Goal: Task Accomplishment & Management: Manage account settings

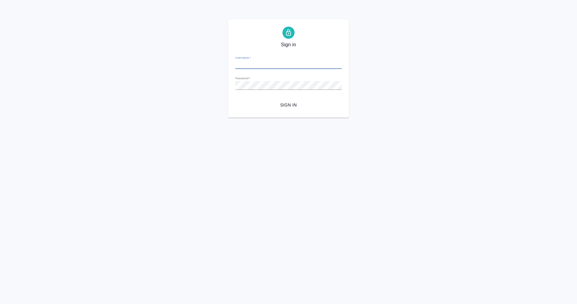
type input "m.eganian@awatera.com"
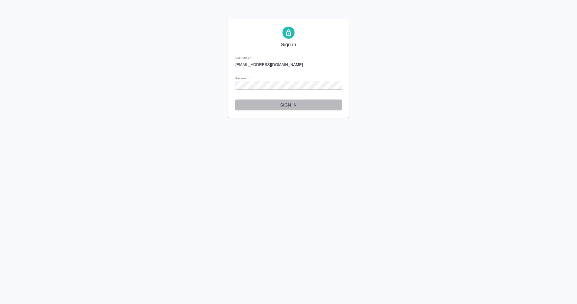
click at [292, 105] on span "Sign in" at bounding box center [288, 105] width 97 height 8
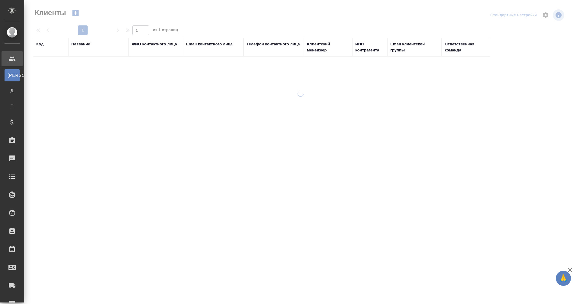
select select "RU"
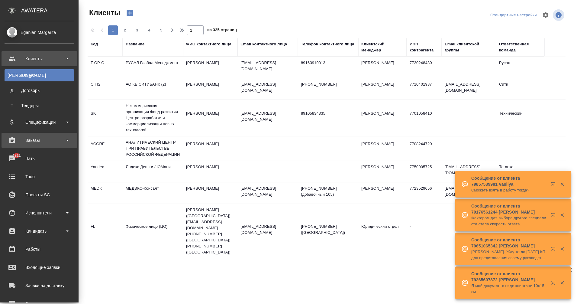
click at [44, 140] on div "Заказы" at bounding box center [40, 140] width 70 height 9
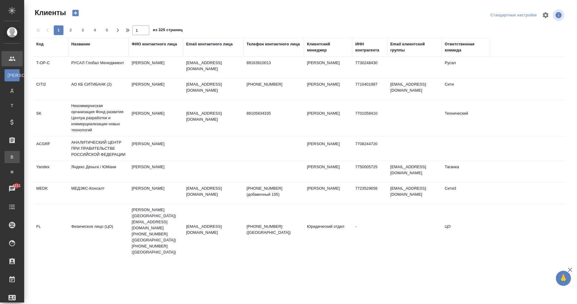
click at [46, 151] on div ".cls-1 fill:#fff; AWATERA Eganian Margarita Клиенты К Клиенты Д Договоры Т Тенд…" at bounding box center [288, 152] width 577 height 304
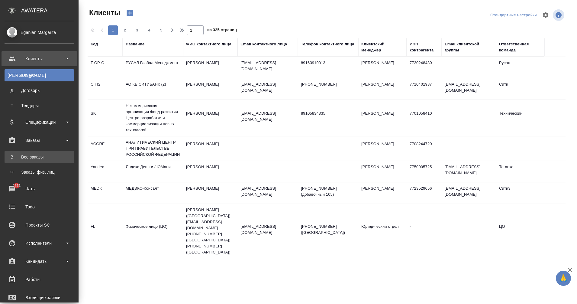
click at [17, 155] on div "Все заказы" at bounding box center [39, 157] width 63 height 6
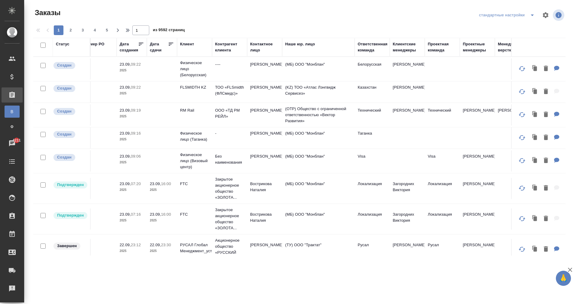
scroll to position [0, 219]
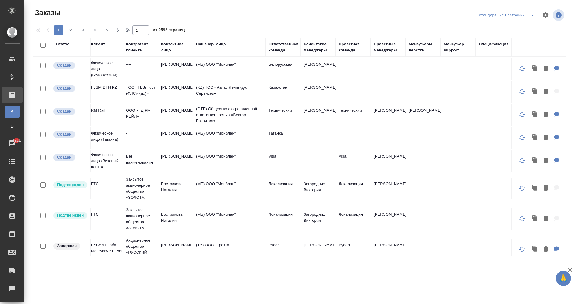
click at [385, 51] on div "Проектные менеджеры" at bounding box center [388, 47] width 29 height 12
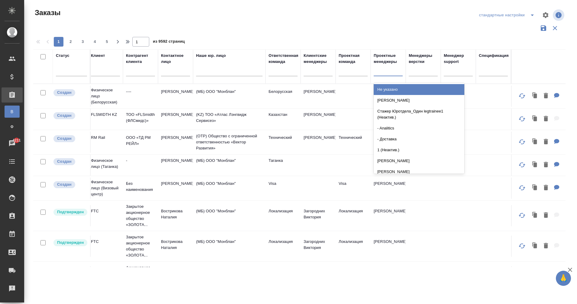
click at [378, 70] on div at bounding box center [388, 70] width 29 height 9
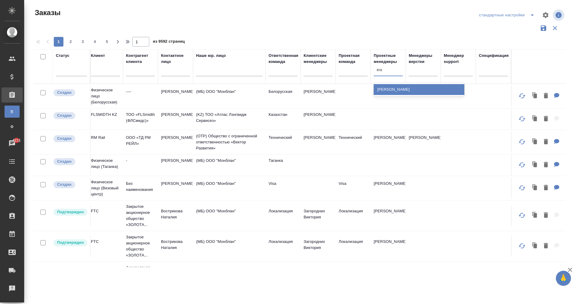
type input "еган"
click at [399, 89] on div "[PERSON_NAME]" at bounding box center [419, 89] width 91 height 11
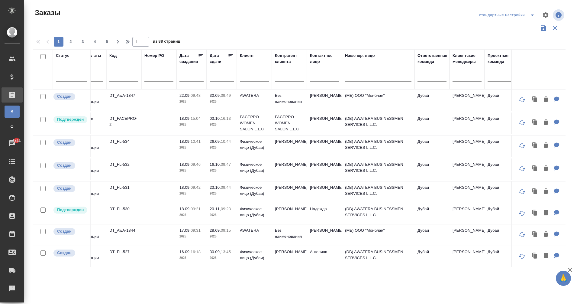
scroll to position [0, 20]
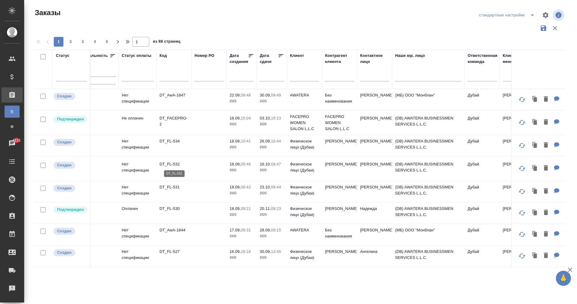
click at [173, 163] on p "DT_FL-532" at bounding box center [174, 164] width 29 height 6
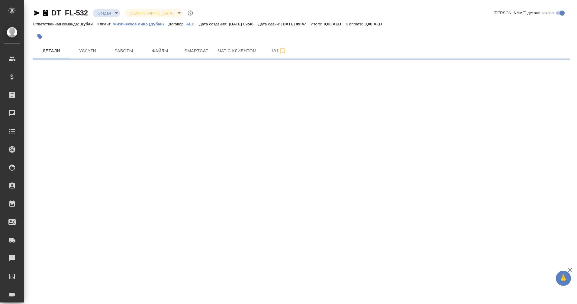
select select "RU"
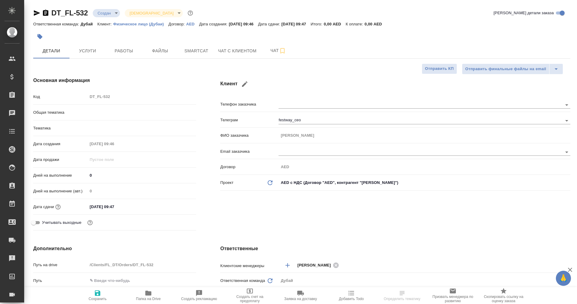
type textarea "x"
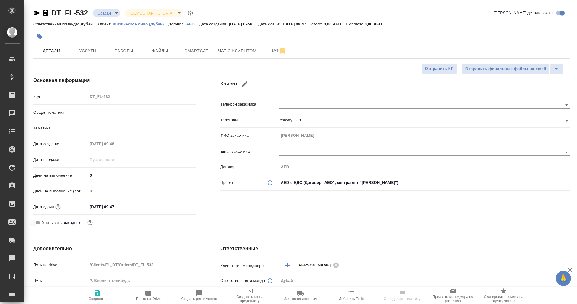
type textarea "x"
click at [85, 49] on span "Услуги" at bounding box center [87, 51] width 29 height 8
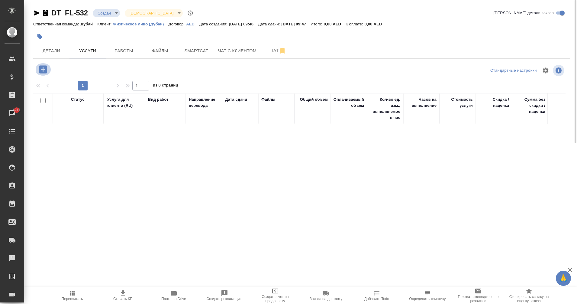
click at [43, 70] on icon "button" at bounding box center [43, 69] width 8 height 8
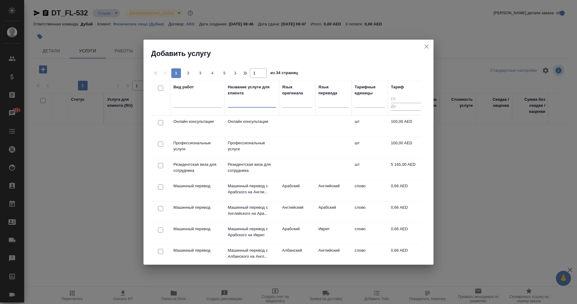
click at [248, 104] on input "text" at bounding box center [252, 104] width 48 height 8
click at [189, 103] on div at bounding box center [198, 101] width 48 height 9
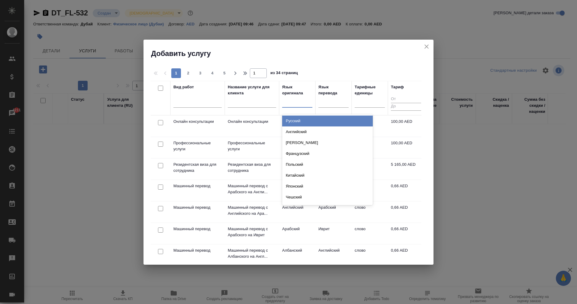
click at [291, 102] on div at bounding box center [297, 101] width 30 height 9
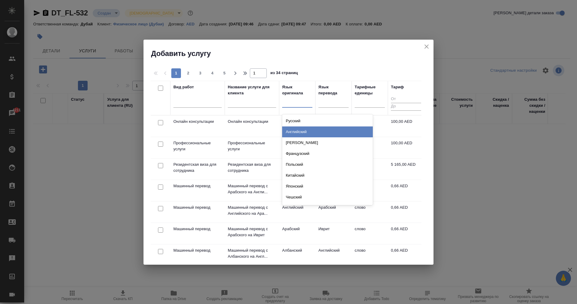
click at [307, 128] on div "Английский" at bounding box center [327, 131] width 91 height 11
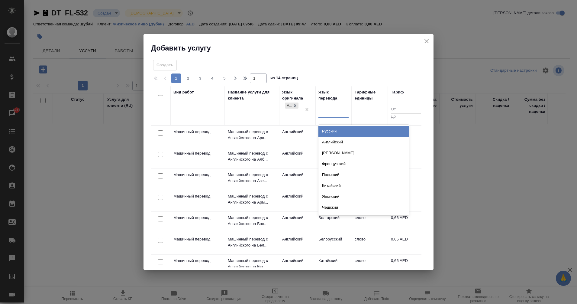
click at [324, 112] on div at bounding box center [334, 111] width 30 height 9
click at [341, 129] on div "Русский" at bounding box center [364, 131] width 91 height 11
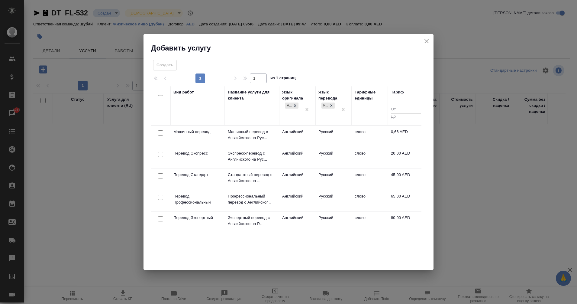
click at [160, 92] on input "checkbox" at bounding box center [160, 93] width 5 height 5
checkbox input "true"
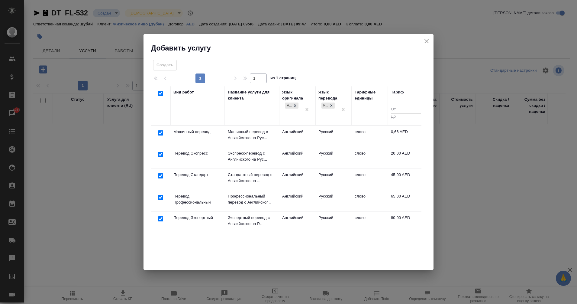
checkbox input "true"
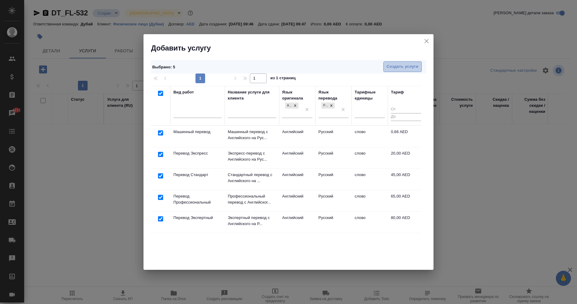
click at [403, 66] on span "Создать услуги" at bounding box center [403, 66] width 32 height 7
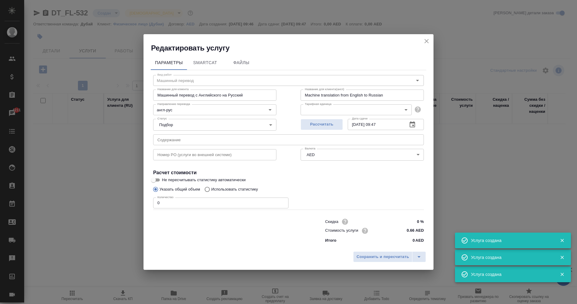
type input "Перевод Профессиональный"
type input "Профессиональный перевод с Английского на Русский"
type input "Professional translation from English to Russian"
type input "65 AED"
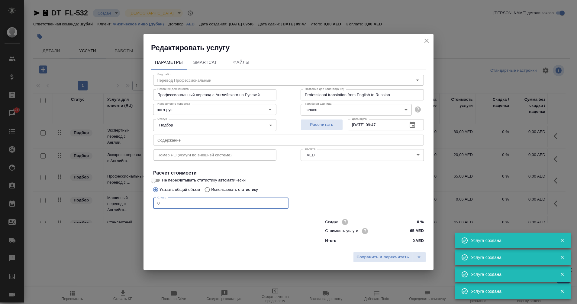
drag, startPoint x: 187, startPoint y: 204, endPoint x: 125, endPoint y: 201, distance: 61.8
click at [125, 201] on div "Редактировать услугу Параметры SmartCat Файлы Вид работ Перевод Профессиональны…" at bounding box center [288, 152] width 577 height 304
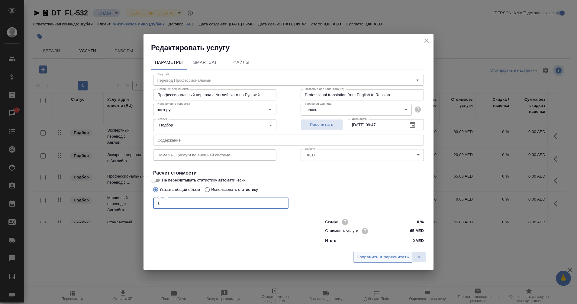
type input "1"
click at [376, 254] on span "Сохранить и пересчитать" at bounding box center [383, 257] width 53 height 7
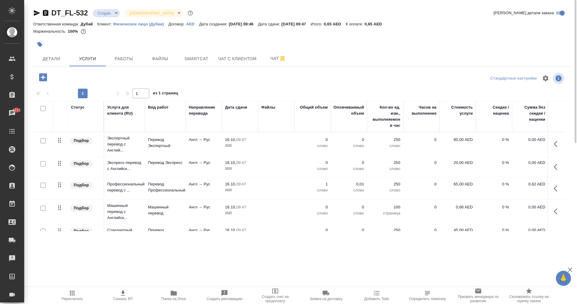
scroll to position [0, 43]
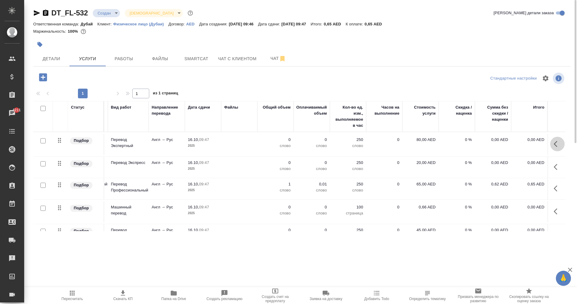
click at [554, 147] on icon "button" at bounding box center [557, 143] width 7 height 7
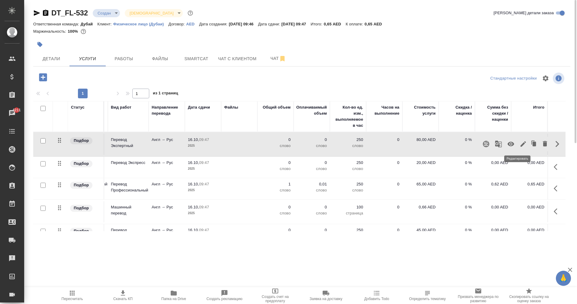
click at [521, 144] on icon "button" at bounding box center [523, 143] width 5 height 5
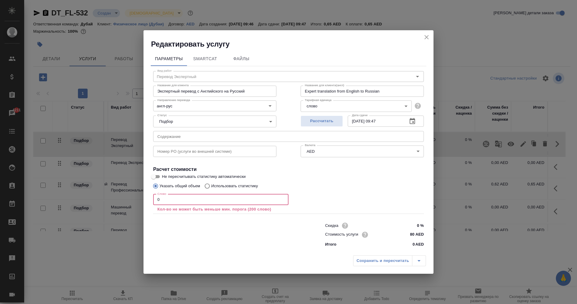
drag, startPoint x: 196, startPoint y: 199, endPoint x: 138, endPoint y: 204, distance: 58.9
click at [138, 204] on div "Редактировать услугу Параметры SmartCat Файлы Вид работ Перевод Экспертный Вид …" at bounding box center [288, 152] width 577 height 304
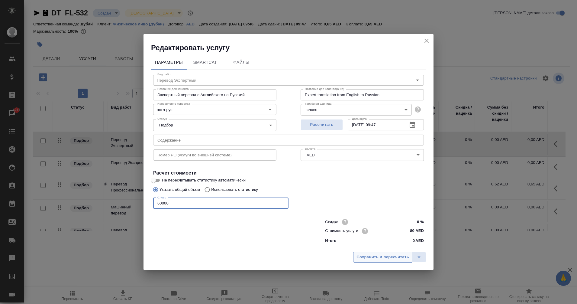
type input "60000"
click at [381, 256] on span "Сохранить и пересчитать" at bounding box center [383, 257] width 53 height 7
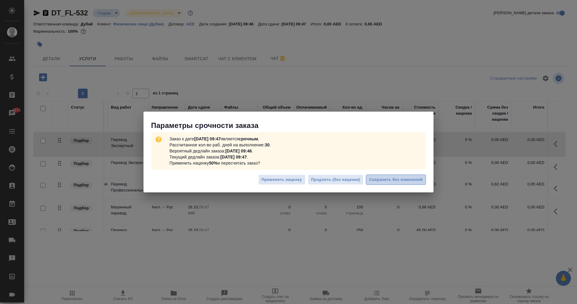
click at [389, 181] on span "Сохранить без изменений" at bounding box center [396, 179] width 54 height 7
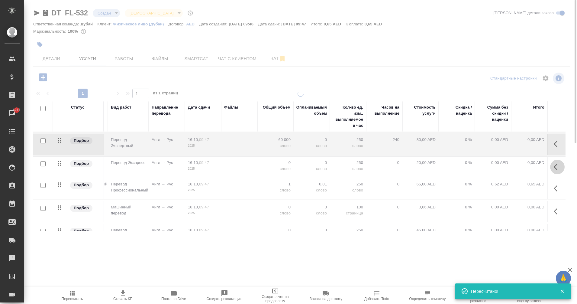
click at [554, 168] on icon "button" at bounding box center [557, 166] width 7 height 7
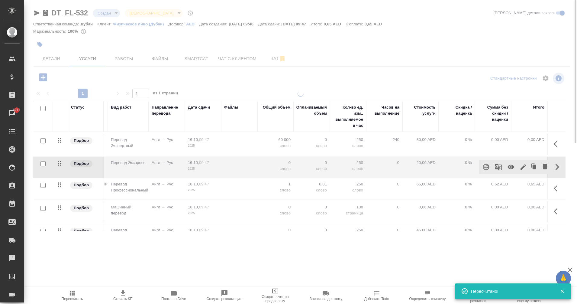
type input "urgent"
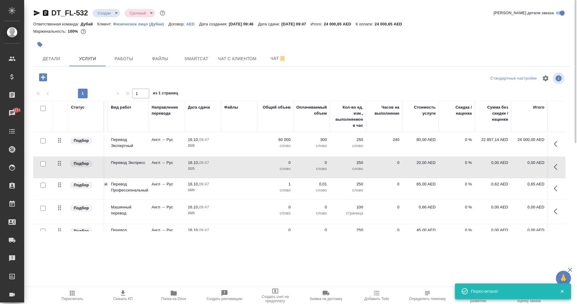
click at [548, 163] on td at bounding box center [557, 167] width 18 height 21
click at [554, 167] on icon "button" at bounding box center [557, 166] width 7 height 7
click at [520, 164] on icon "button" at bounding box center [523, 166] width 7 height 7
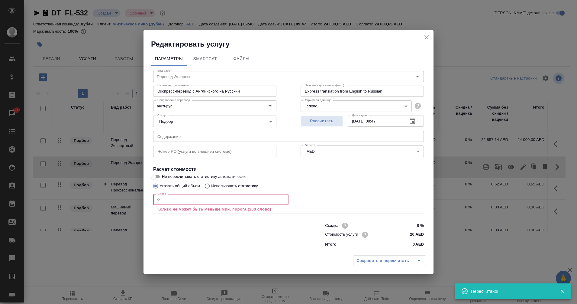
drag, startPoint x: 192, startPoint y: 198, endPoint x: 119, endPoint y: 196, distance: 72.9
click at [119, 196] on div "Редактировать услугу Параметры SmartCat Файлы Вид работ Перевод Экспресс Вид ра…" at bounding box center [288, 152] width 577 height 304
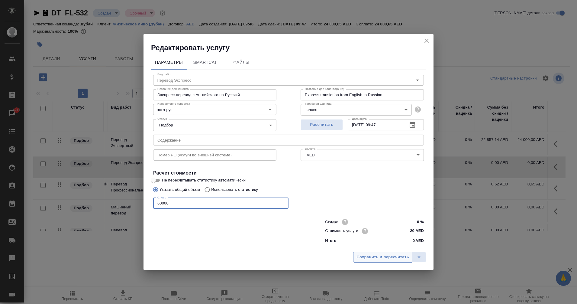
type input "60000"
click at [377, 254] on span "Сохранить и пересчитать" at bounding box center [383, 257] width 53 height 7
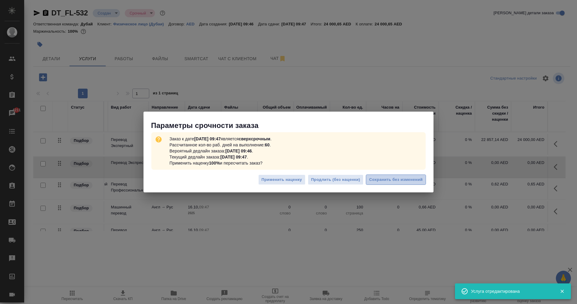
click at [394, 181] on span "Сохранить без изменений" at bounding box center [396, 179] width 54 height 7
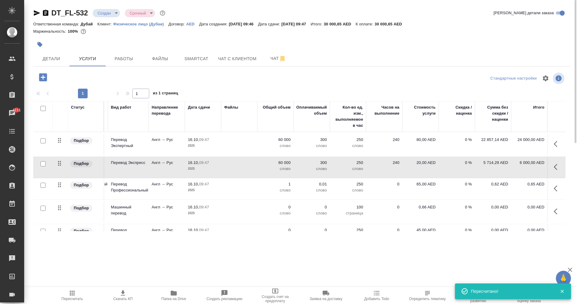
click at [554, 188] on icon "button" at bounding box center [557, 188] width 7 height 7
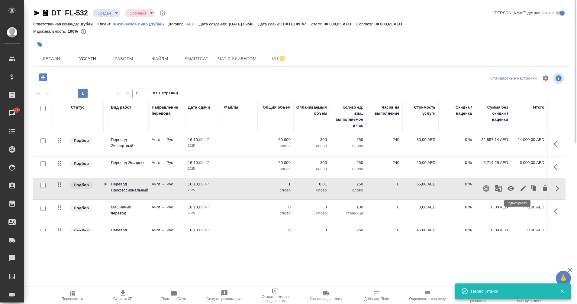
click at [520, 190] on icon "button" at bounding box center [523, 188] width 7 height 7
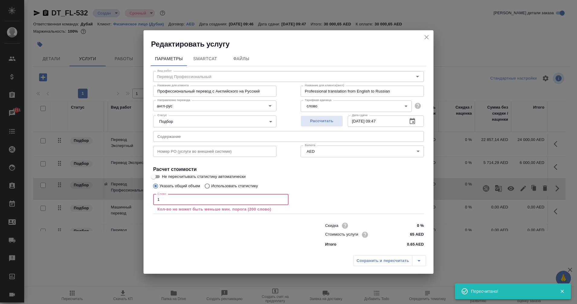
drag, startPoint x: 152, startPoint y: 193, endPoint x: 117, endPoint y: 190, distance: 34.7
click at [117, 190] on div "Редактировать услугу Параметры SmartCat Файлы Вид работ Перевод Профессиональны…" at bounding box center [288, 152] width 577 height 304
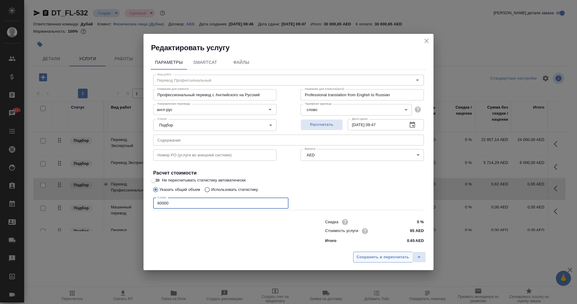
type input "60000"
click at [386, 261] on button "Сохранить и пересчитать" at bounding box center [382, 256] width 59 height 11
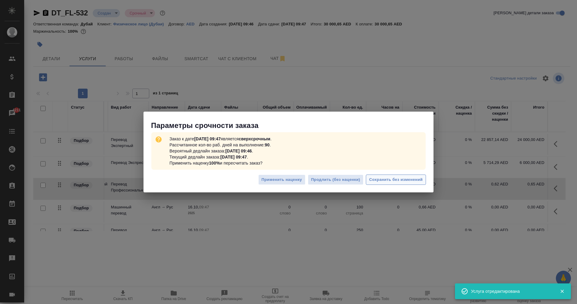
click at [394, 180] on span "Сохранить без изменений" at bounding box center [396, 179] width 54 height 7
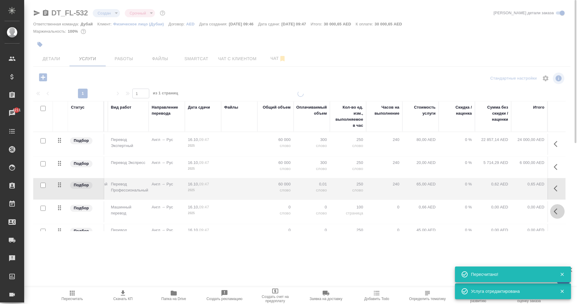
click at [554, 213] on icon "button" at bounding box center [557, 211] width 7 height 7
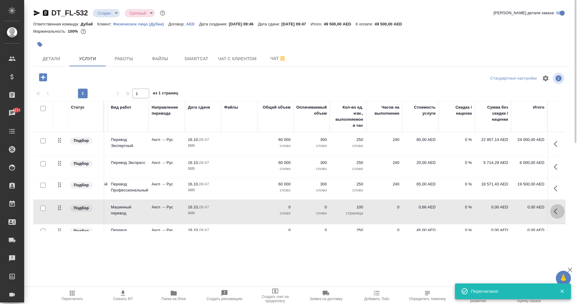
click at [554, 211] on icon "button" at bounding box center [557, 211] width 7 height 7
click at [520, 210] on icon "button" at bounding box center [523, 211] width 7 height 7
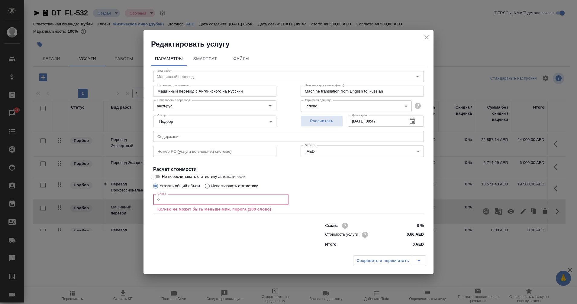
drag, startPoint x: 185, startPoint y: 201, endPoint x: 128, endPoint y: 199, distance: 56.9
click at [128, 199] on div "Редактировать услугу Параметры SmartCat Файлы Вид работ Машинный перевод Вид ра…" at bounding box center [288, 152] width 577 height 304
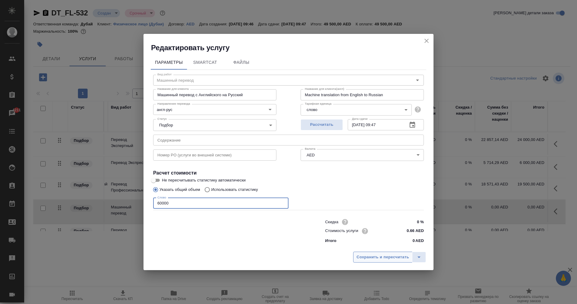
type input "60000"
click at [383, 255] on span "Сохранить и пересчитать" at bounding box center [383, 257] width 53 height 7
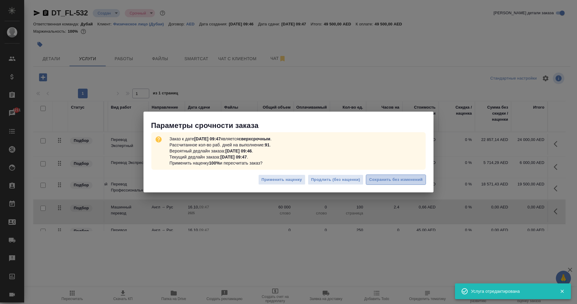
click at [398, 177] on span "Сохранить без изменений" at bounding box center [396, 179] width 54 height 7
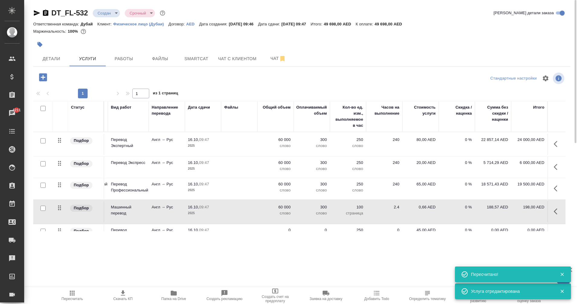
click at [44, 141] on input "checkbox" at bounding box center [43, 140] width 5 height 5
checkbox input "true"
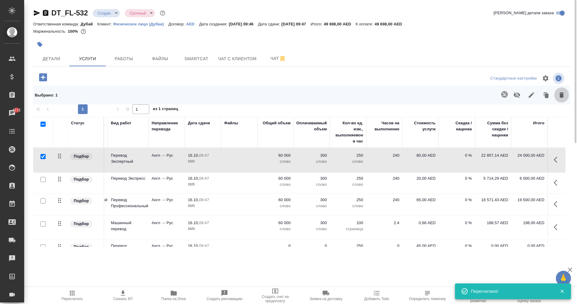
click at [560, 96] on icon "button" at bounding box center [562, 94] width 4 height 5
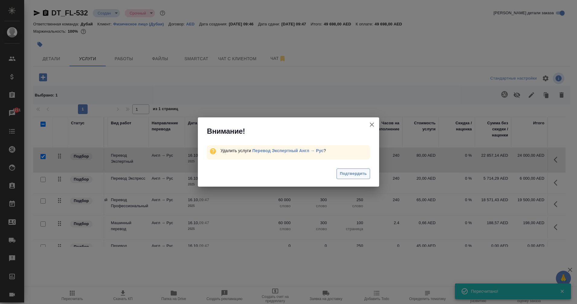
click at [358, 171] on span "Подтвердить" at bounding box center [353, 173] width 27 height 7
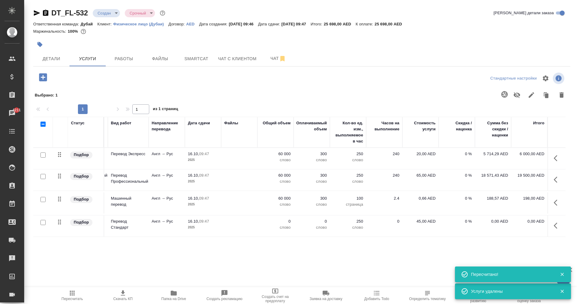
scroll to position [0, 37]
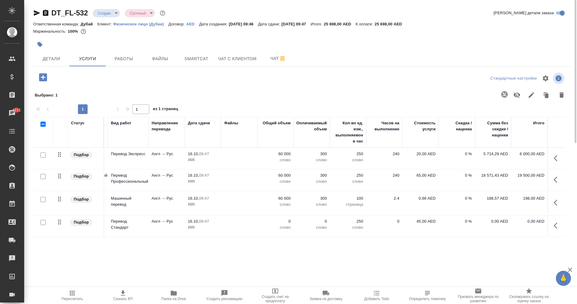
click at [42, 155] on input "checkbox" at bounding box center [43, 154] width 5 height 5
checkbox input "true"
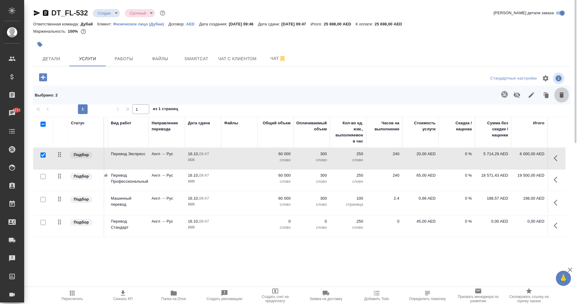
click at [565, 94] on icon "button" at bounding box center [561, 94] width 7 height 7
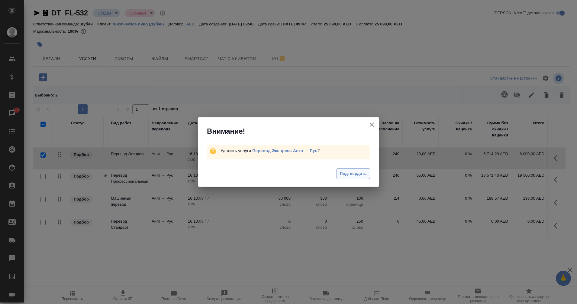
click at [351, 172] on span "Подтвердить" at bounding box center [353, 173] width 27 height 7
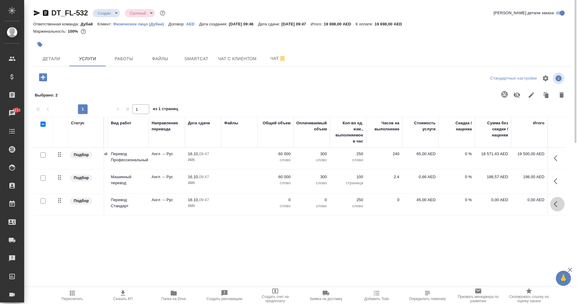
click at [557, 204] on icon "button" at bounding box center [557, 203] width 7 height 7
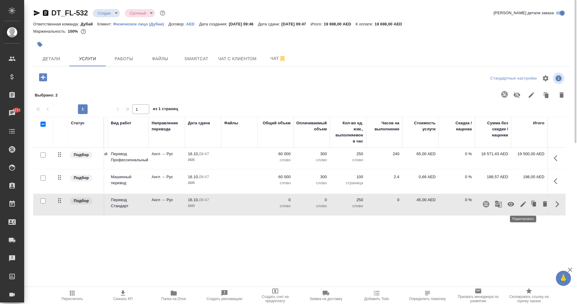
click at [524, 205] on icon "button" at bounding box center [523, 203] width 7 height 7
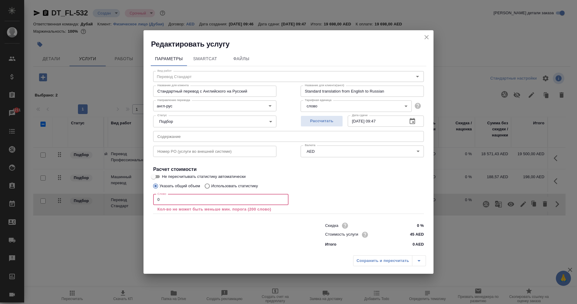
drag, startPoint x: 220, startPoint y: 200, endPoint x: 76, endPoint y: 196, distance: 144.3
click at [76, 196] on div "Редактировать услугу Параметры SmartCat Файлы Вид работ Перевод Стандарт Вид ра…" at bounding box center [288, 152] width 577 height 304
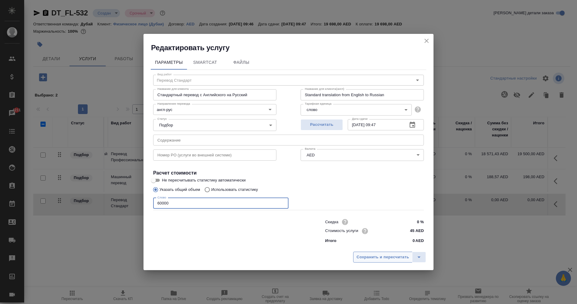
type input "60000"
click at [387, 258] on span "Сохранить и пересчитать" at bounding box center [383, 257] width 53 height 7
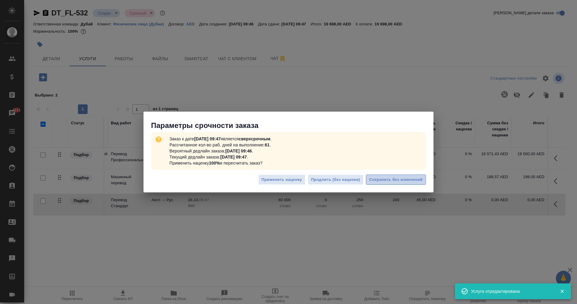
click at [389, 178] on span "Сохранить без изменений" at bounding box center [396, 179] width 54 height 7
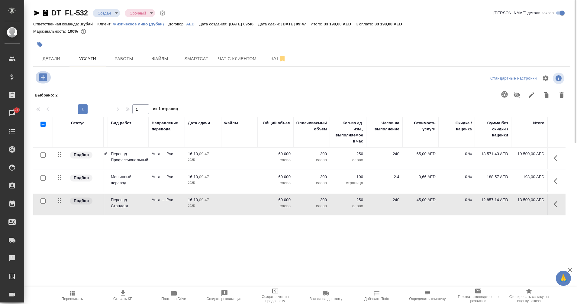
click at [43, 78] on icon "button" at bounding box center [43, 77] width 11 height 11
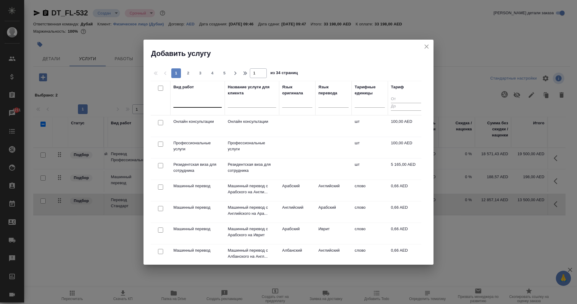
click at [198, 103] on div at bounding box center [198, 101] width 48 height 9
type input "d"
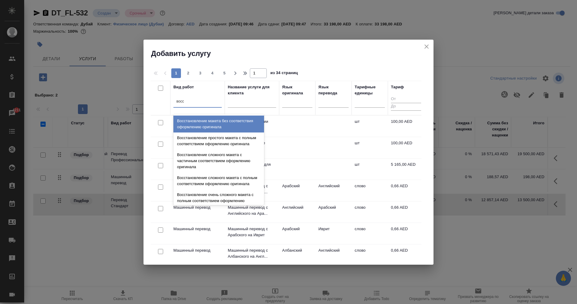
type input "восст"
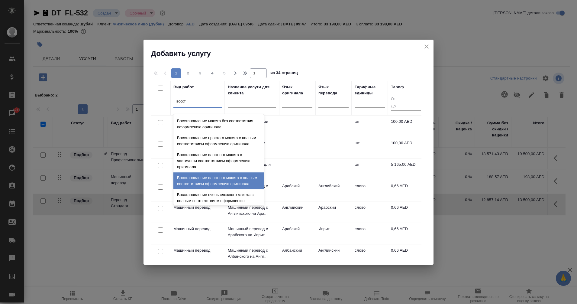
click at [232, 188] on div "Восстановление сложного макета с полным соответствием оформлению оригинала" at bounding box center [219, 180] width 91 height 17
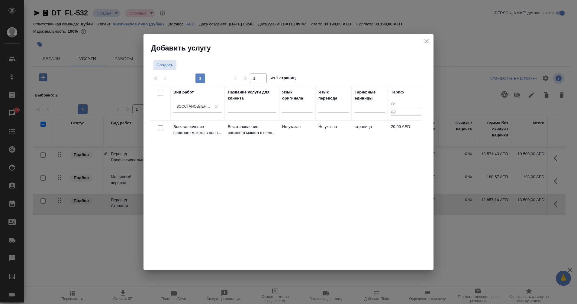
click at [161, 127] on input "checkbox" at bounding box center [160, 127] width 5 height 5
checkbox input "true"
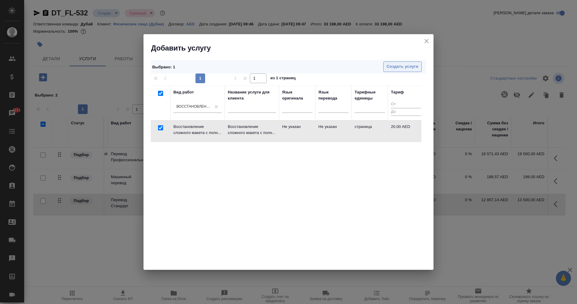
click at [409, 67] on span "Создать услуги" at bounding box center [403, 66] width 32 height 7
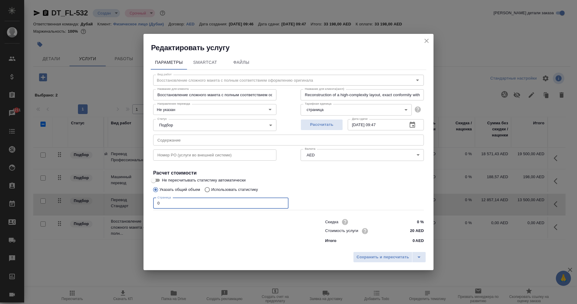
drag, startPoint x: 177, startPoint y: 200, endPoint x: 155, endPoint y: 196, distance: 22.2
click at [155, 196] on div "Страница 0 Страница" at bounding box center [220, 202] width 135 height 15
type input "240"
click at [380, 254] on span "Сохранить и пересчитать" at bounding box center [383, 257] width 53 height 7
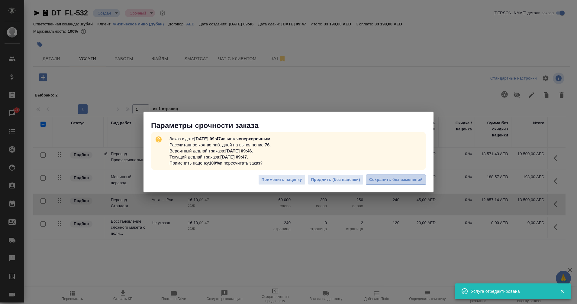
click at [397, 179] on span "Сохранить без изменений" at bounding box center [396, 179] width 54 height 7
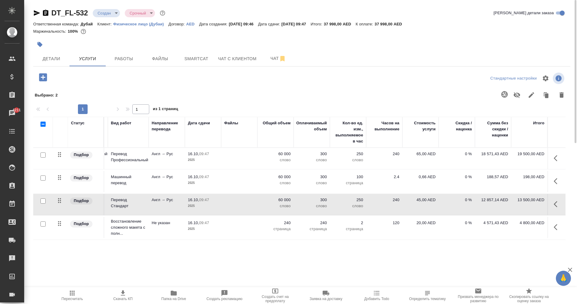
click at [531, 95] on icon "button" at bounding box center [531, 94] width 7 height 7
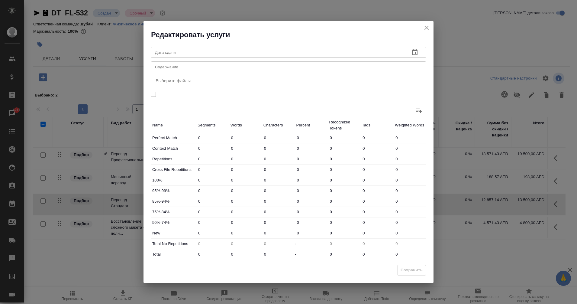
click at [427, 25] on icon "close" at bounding box center [426, 27] width 7 height 7
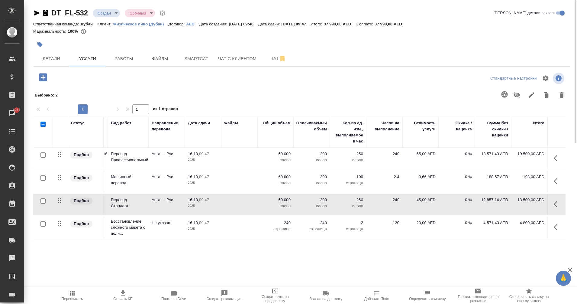
click at [43, 77] on icon "button" at bounding box center [43, 77] width 8 height 8
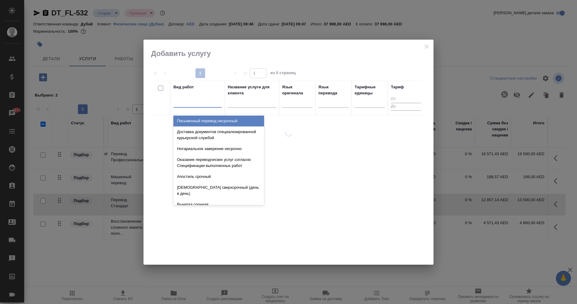
click at [201, 102] on div at bounding box center [198, 101] width 48 height 9
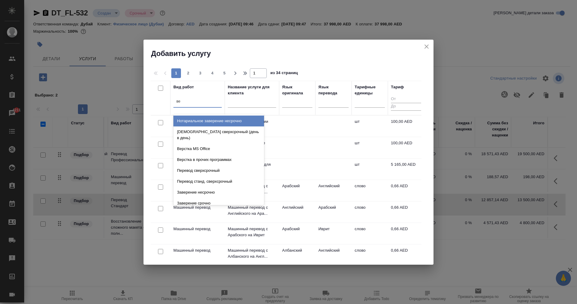
type input "в"
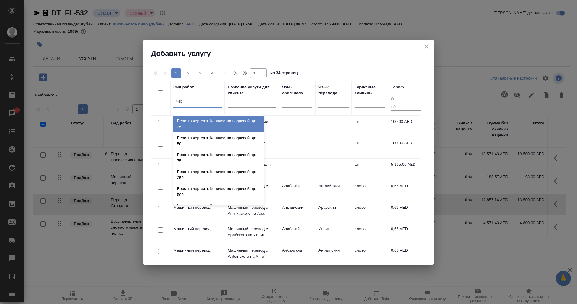
type input "черт"
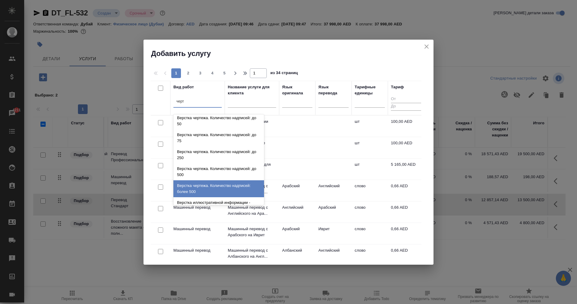
scroll to position [0, 0]
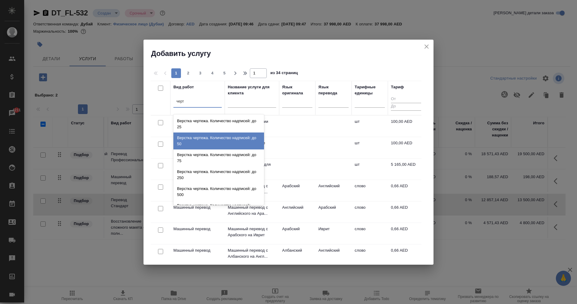
click at [219, 140] on div "Верстка чертежа. Количество надписей: до 50" at bounding box center [219, 140] width 91 height 17
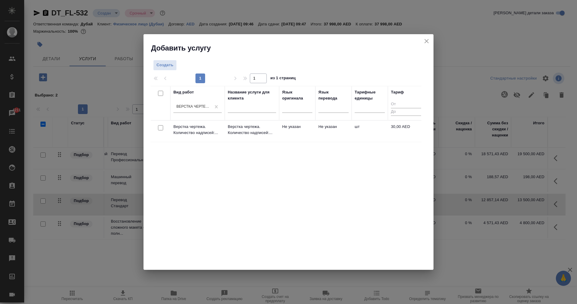
click at [161, 130] on input "checkbox" at bounding box center [160, 127] width 5 height 5
checkbox input "true"
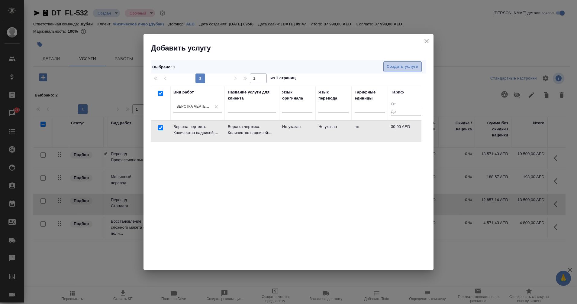
click at [413, 67] on span "Создать услуги" at bounding box center [403, 66] width 32 height 7
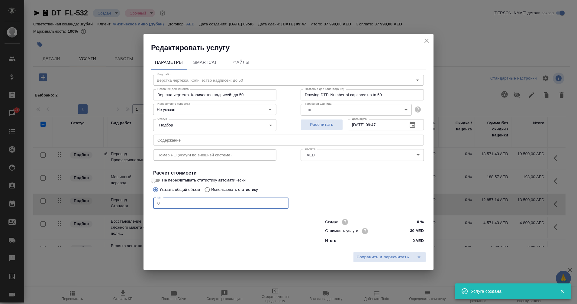
drag, startPoint x: 224, startPoint y: 203, endPoint x: 109, endPoint y: 205, distance: 114.6
click at [109, 205] on div "Редактировать услугу Параметры SmartCat Файлы Вид работ Верстка чертежа. Количе…" at bounding box center [288, 152] width 577 height 304
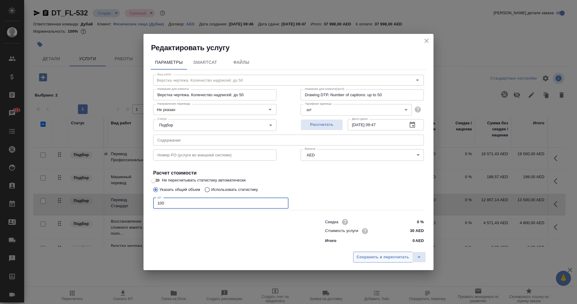
type input "100"
click at [388, 257] on span "Сохранить и пересчитать" at bounding box center [383, 257] width 53 height 7
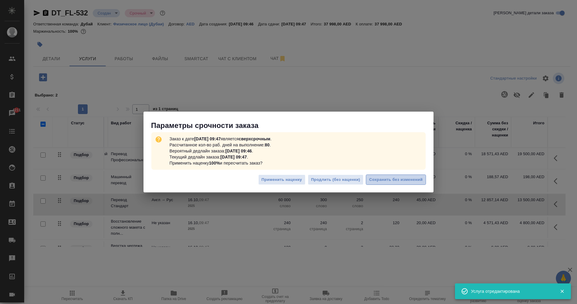
click at [388, 182] on span "Сохранить без изменений" at bounding box center [396, 179] width 54 height 7
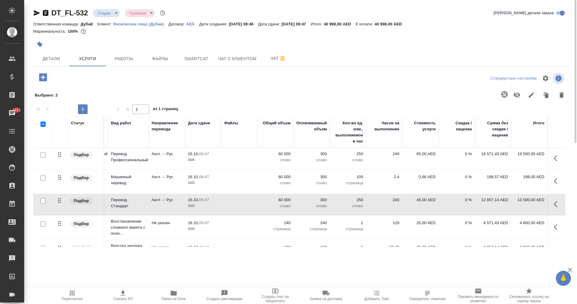
scroll to position [0, 43]
click at [43, 154] on input "checkbox" at bounding box center [43, 154] width 5 height 5
checkbox input "true"
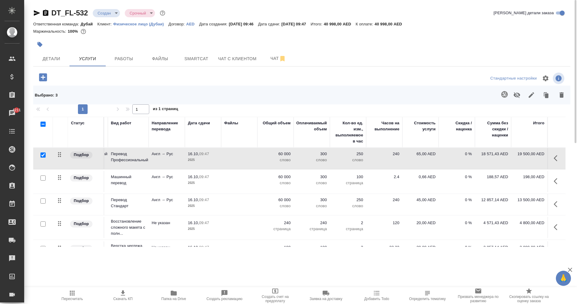
click at [42, 202] on input "checkbox" at bounding box center [43, 200] width 5 height 5
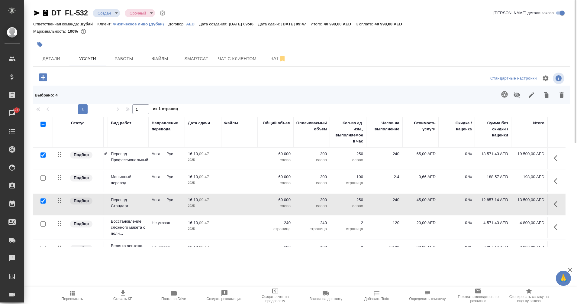
click at [43, 202] on input "checkbox" at bounding box center [43, 200] width 5 height 5
checkbox input "false"
click at [45, 226] on div at bounding box center [43, 224] width 14 height 8
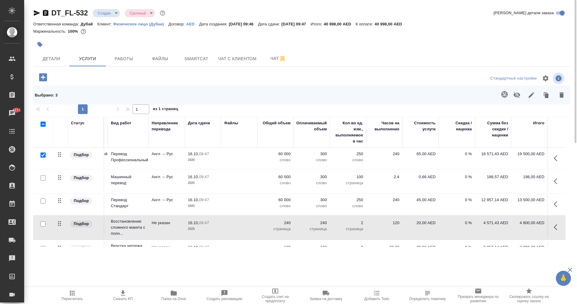
click at [44, 224] on input "checkbox" at bounding box center [43, 223] width 5 height 5
checkbox input "true"
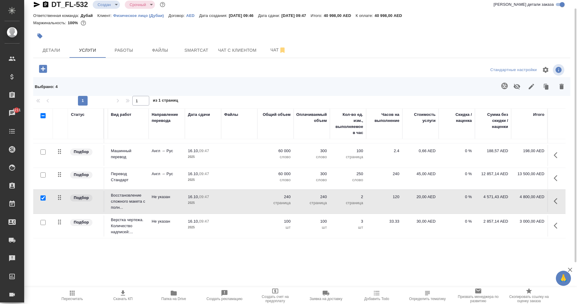
click at [44, 220] on input "checkbox" at bounding box center [43, 222] width 5 height 5
checkbox input "true"
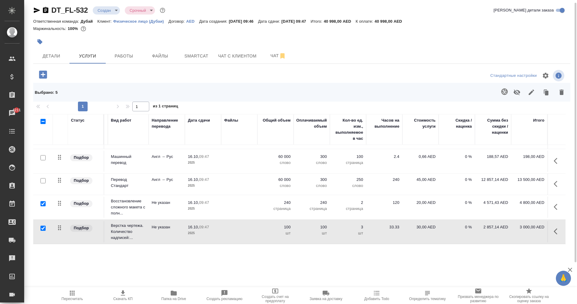
scroll to position [0, 43]
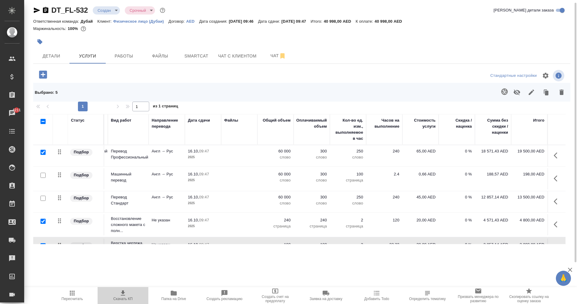
click at [124, 293] on icon "button" at bounding box center [123, 292] width 4 height 5
click at [44, 153] on input "checkbox" at bounding box center [43, 152] width 5 height 5
checkbox input "false"
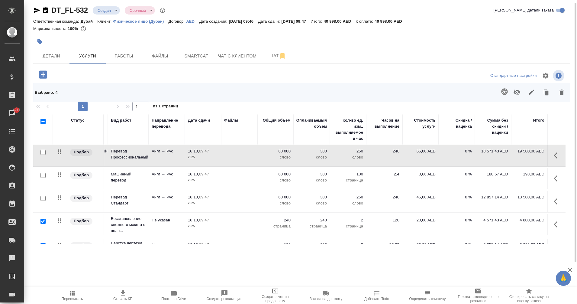
click at [44, 174] on input "checkbox" at bounding box center [43, 175] width 5 height 5
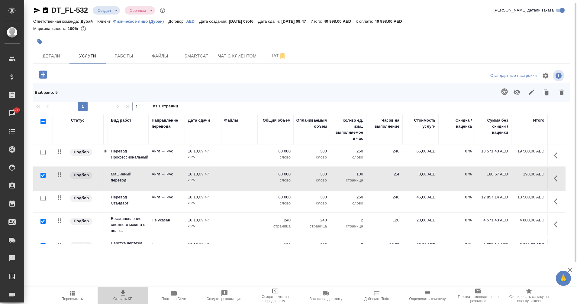
click at [122, 294] on icon "button" at bounding box center [122, 292] width 7 height 7
click at [43, 175] on input "checkbox" at bounding box center [43, 175] width 5 height 5
checkbox input "false"
click at [44, 201] on div at bounding box center [43, 198] width 14 height 8
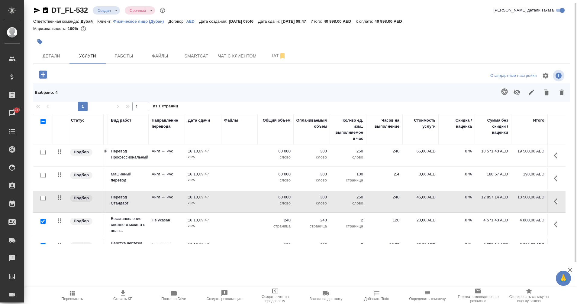
click at [44, 200] on input "checkbox" at bounding box center [43, 198] width 5 height 5
click at [125, 298] on span "Скачать КП" at bounding box center [122, 299] width 19 height 4
click at [554, 203] on icon "button" at bounding box center [557, 201] width 7 height 7
click at [508, 202] on icon "button" at bounding box center [511, 201] width 7 height 7
click at [554, 181] on icon "button" at bounding box center [557, 178] width 7 height 7
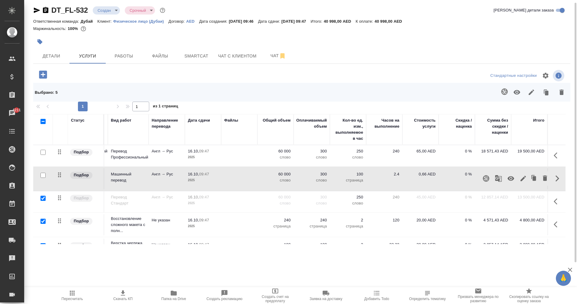
click at [504, 177] on button "button" at bounding box center [511, 178] width 15 height 15
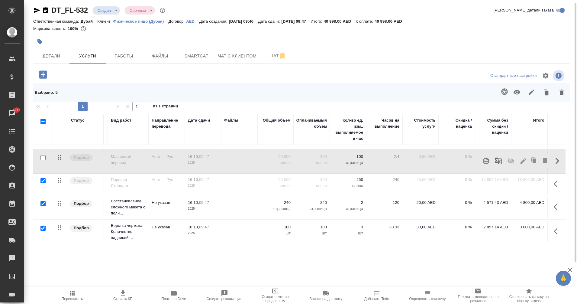
scroll to position [23, 43]
click at [42, 178] on input "checkbox" at bounding box center [43, 180] width 5 height 5
checkbox input "false"
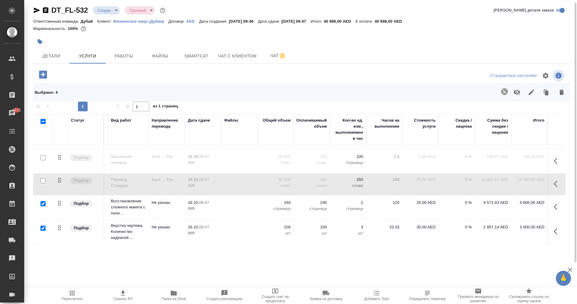
click at [44, 201] on input "checkbox" at bounding box center [43, 203] width 5 height 5
checkbox input "false"
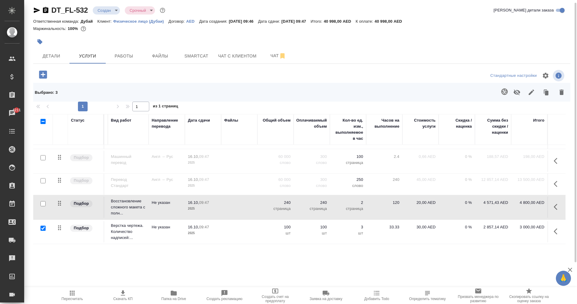
click at [44, 225] on input "checkbox" at bounding box center [43, 227] width 5 height 5
checkbox input "false"
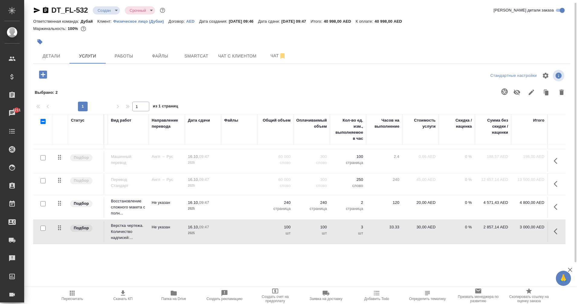
scroll to position [0, 43]
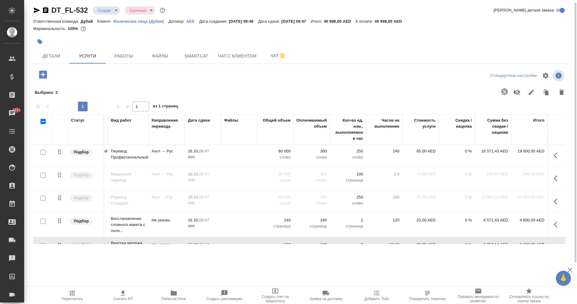
click at [119, 296] on icon "button" at bounding box center [122, 292] width 7 height 7
click at [554, 157] on icon "button" at bounding box center [556, 155] width 4 height 6
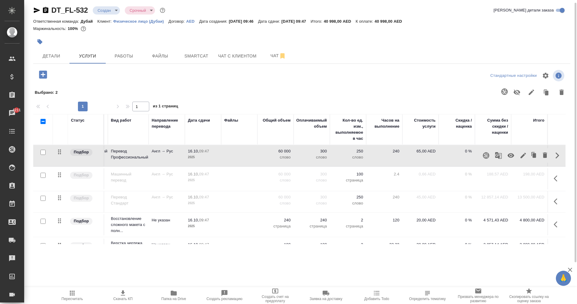
click at [508, 155] on icon "button" at bounding box center [511, 155] width 7 height 5
click at [554, 178] on icon "button" at bounding box center [556, 178] width 4 height 6
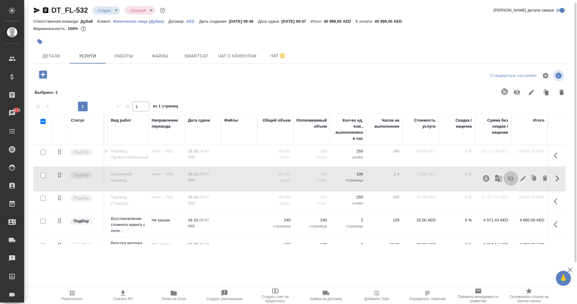
click at [508, 179] on icon "button" at bounding box center [511, 179] width 7 height 6
click at [120, 291] on icon "button" at bounding box center [122, 292] width 7 height 7
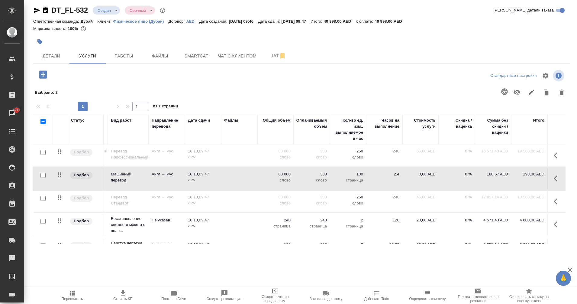
click at [221, 89] on div at bounding box center [355, 92] width 427 height 16
click at [72, 293] on icon "button" at bounding box center [72, 292] width 5 height 5
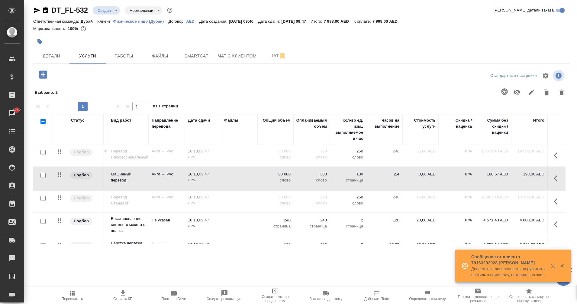
click at [120, 299] on span "Скачать КП" at bounding box center [122, 299] width 19 height 4
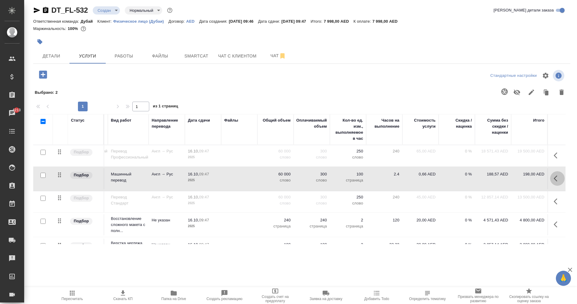
click at [550, 176] on button "button" at bounding box center [557, 178] width 15 height 15
click at [508, 180] on icon "button" at bounding box center [511, 178] width 7 height 5
click at [554, 200] on icon "button" at bounding box center [556, 201] width 4 height 6
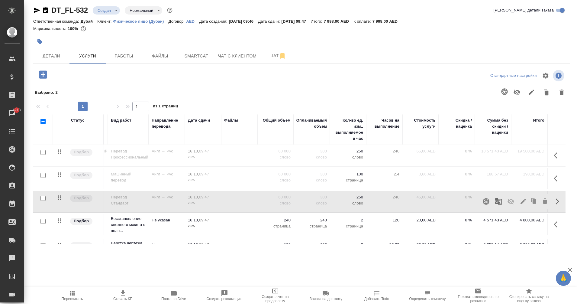
click at [508, 200] on icon "button" at bounding box center [511, 202] width 7 height 6
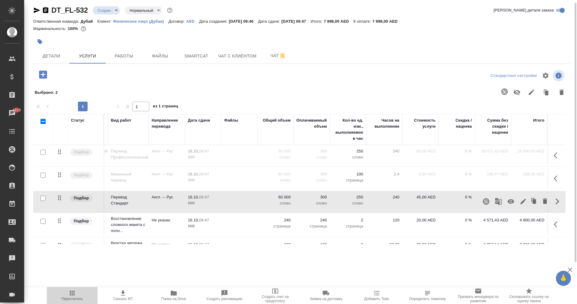
click at [73, 294] on icon "button" at bounding box center [72, 292] width 5 height 5
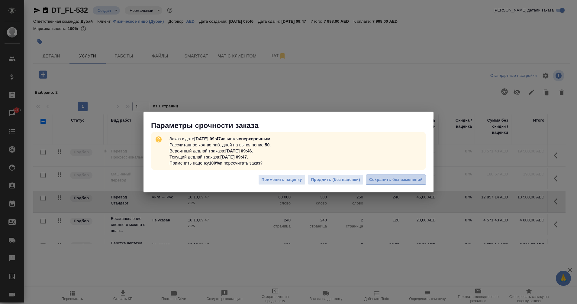
click at [399, 179] on span "Сохранить без изменений" at bounding box center [396, 179] width 54 height 7
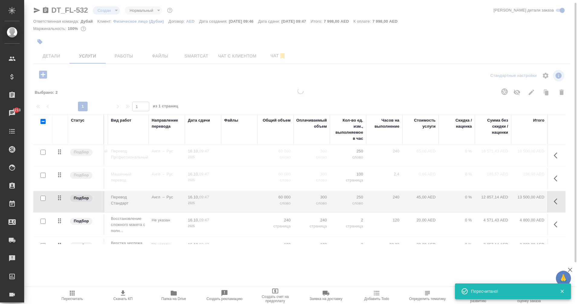
type input "urgent"
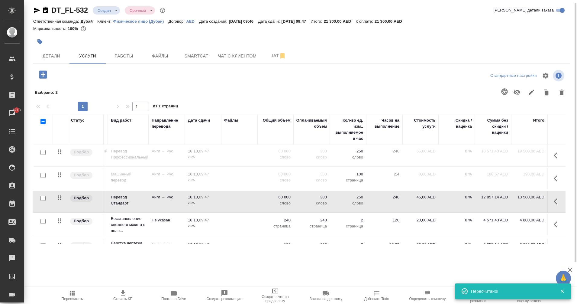
click at [126, 295] on icon "button" at bounding box center [122, 292] width 7 height 7
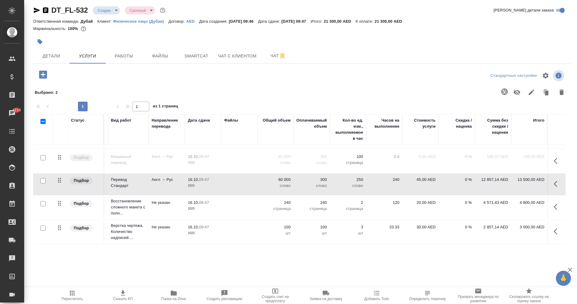
scroll to position [2, 0]
click at [45, 79] on icon "button" at bounding box center [43, 75] width 11 height 11
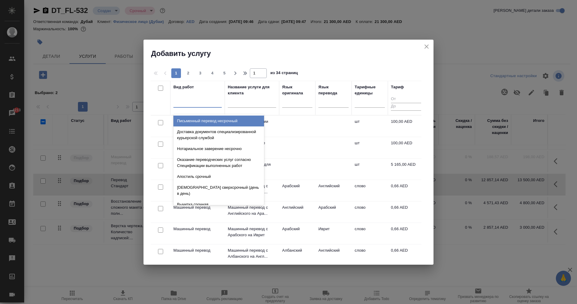
click at [190, 105] on div at bounding box center [198, 101] width 48 height 9
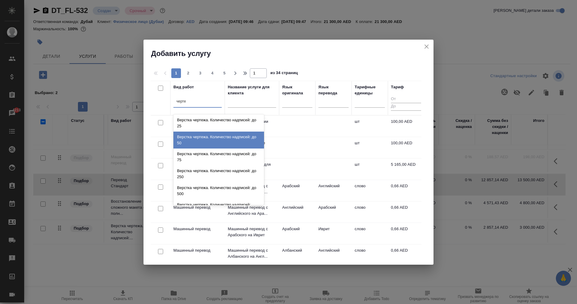
scroll to position [0, 0]
type input "черте"
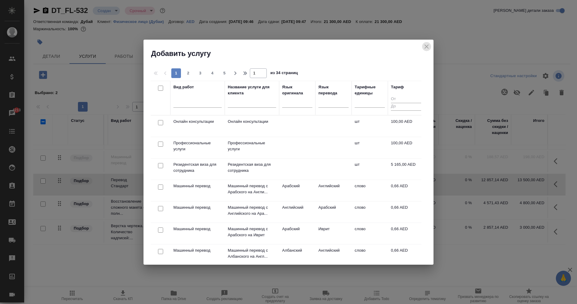
click at [429, 47] on icon "close" at bounding box center [426, 46] width 7 height 7
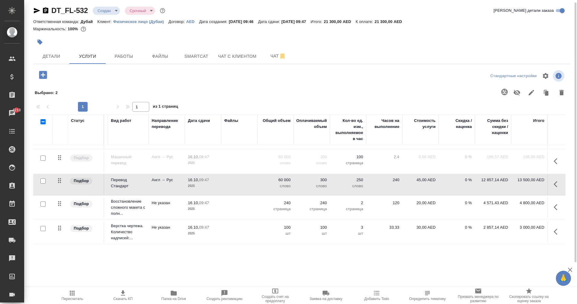
click at [45, 76] on icon "button" at bounding box center [43, 75] width 8 height 8
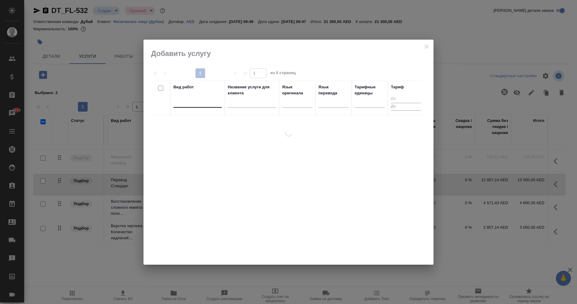
click at [200, 105] on div at bounding box center [198, 101] width 48 height 9
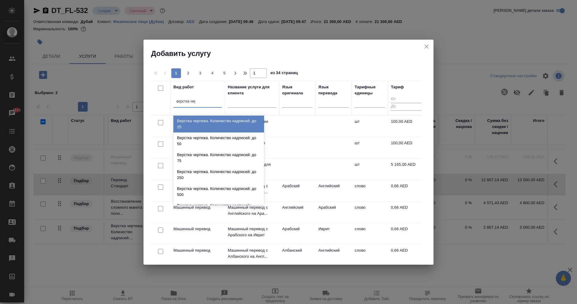
type input "верстка черт"
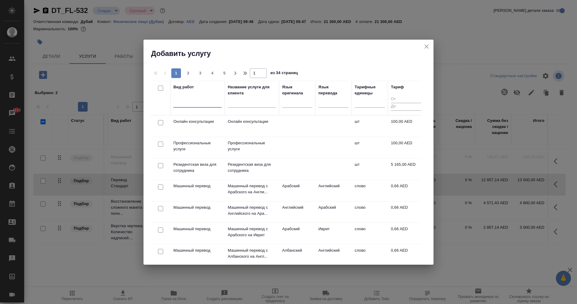
click at [190, 103] on div at bounding box center [198, 101] width 48 height 9
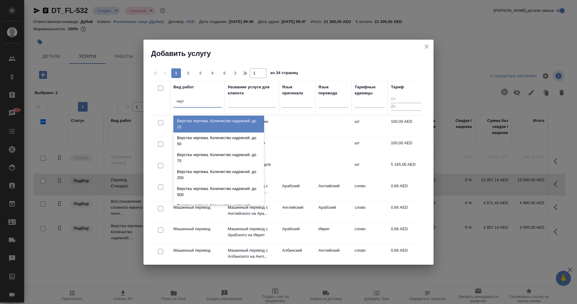
type input "черте"
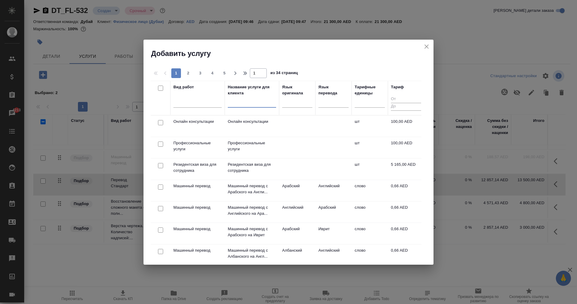
click at [238, 101] on input "text" at bounding box center [252, 104] width 48 height 8
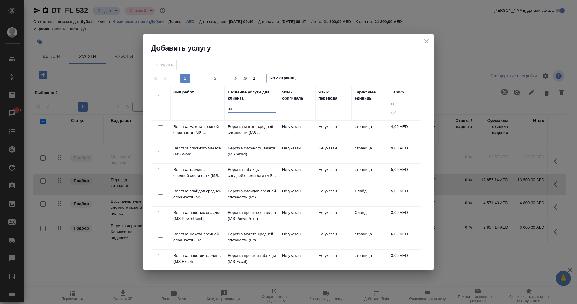
type input "в"
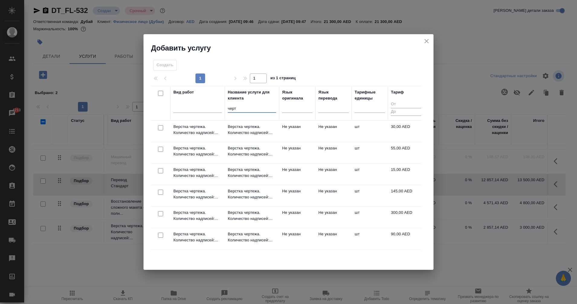
type input "черт"
click at [426, 40] on icon "close" at bounding box center [427, 41] width 4 height 4
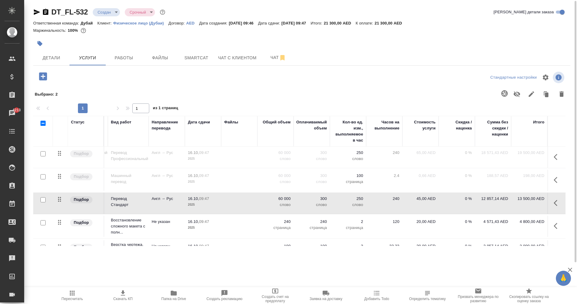
scroll to position [0, 43]
click at [42, 76] on icon "button" at bounding box center [43, 76] width 8 height 8
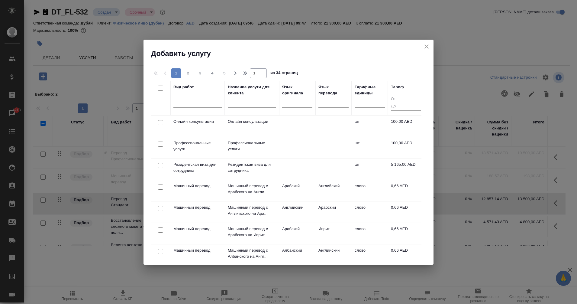
click at [239, 104] on input "text" at bounding box center [252, 104] width 48 height 8
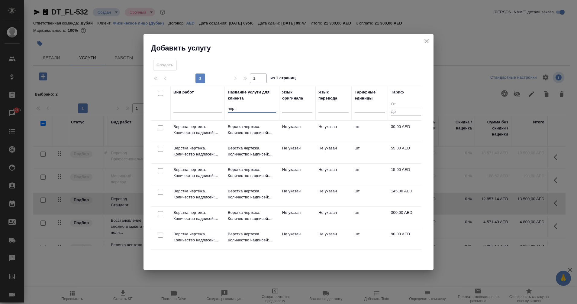
type input "черт"
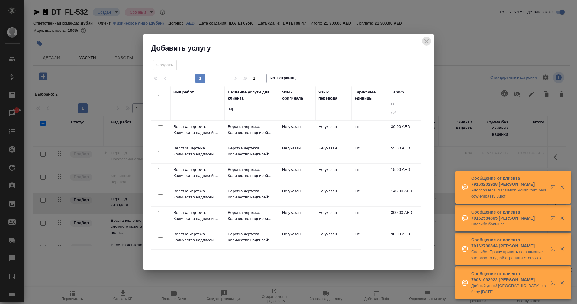
click at [427, 43] on icon "close" at bounding box center [426, 40] width 7 height 7
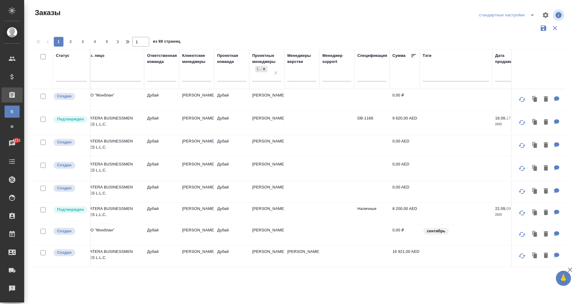
scroll to position [0, 340]
click at [402, 205] on td "8 200,00 AED" at bounding box center [405, 213] width 30 height 21
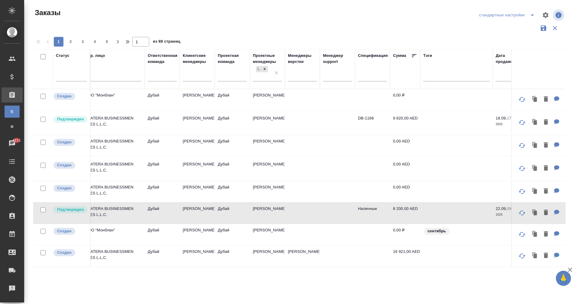
click at [402, 205] on td "8 200,00 AED" at bounding box center [405, 213] width 30 height 21
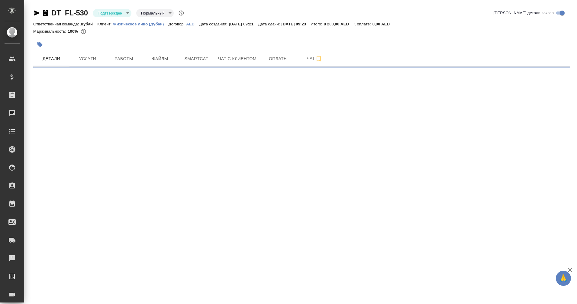
select select "RU"
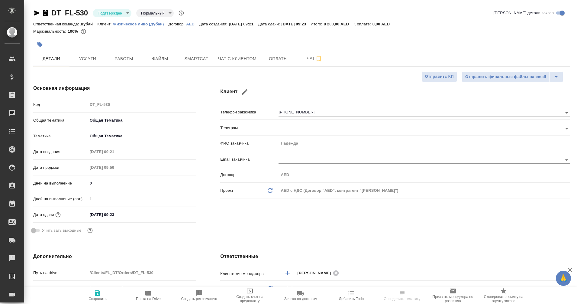
type textarea "x"
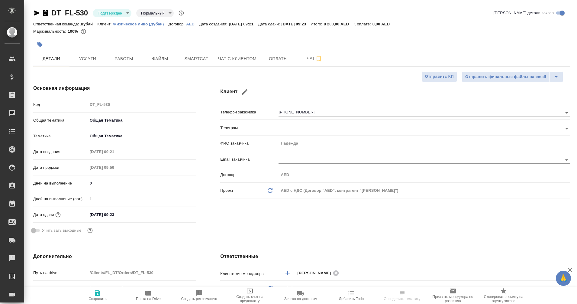
type textarea "x"
click at [46, 11] on icon "button" at bounding box center [45, 13] width 5 height 6
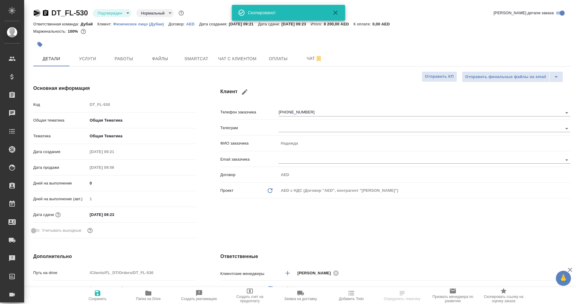
click at [35, 11] on icon "button" at bounding box center [37, 12] width 6 height 5
type textarea "x"
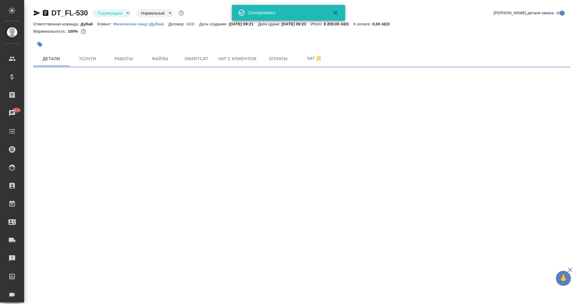
select select "RU"
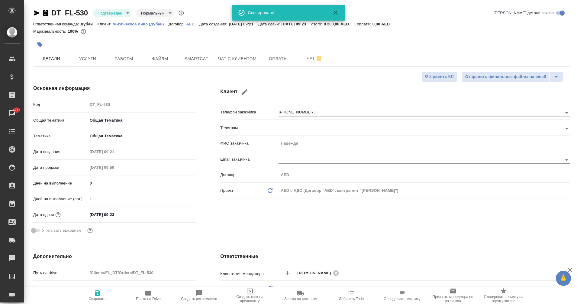
type textarea "x"
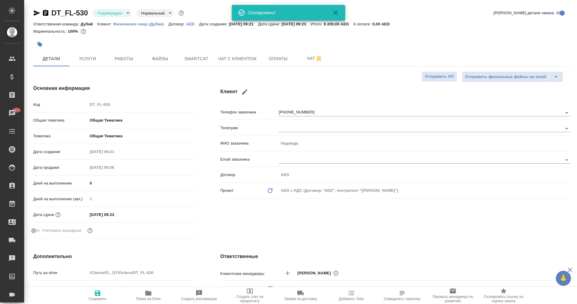
type textarea "x"
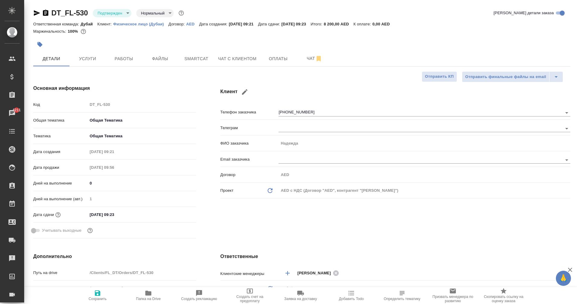
type textarea "x"
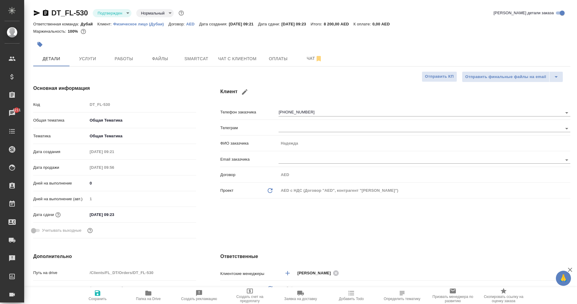
type textarea "x"
click at [98, 55] on span "Услуги" at bounding box center [87, 59] width 29 height 8
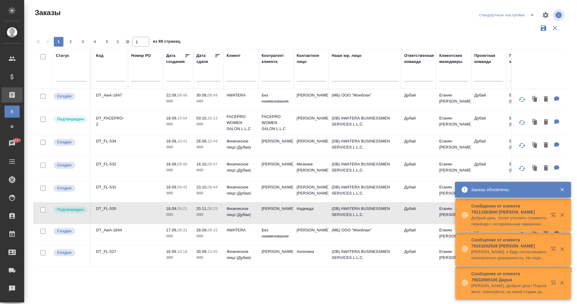
scroll to position [0, 84]
click at [305, 163] on td "[PERSON_NAME]" at bounding box center [310, 168] width 35 height 21
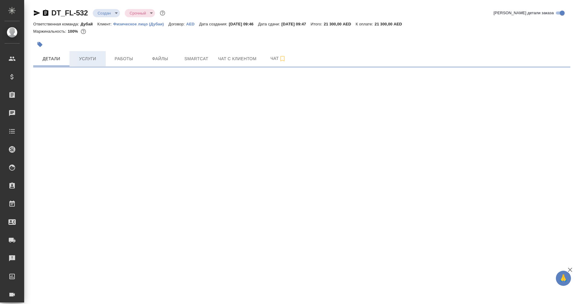
click at [90, 60] on span "Услуги" at bounding box center [87, 59] width 29 height 8
select select "RU"
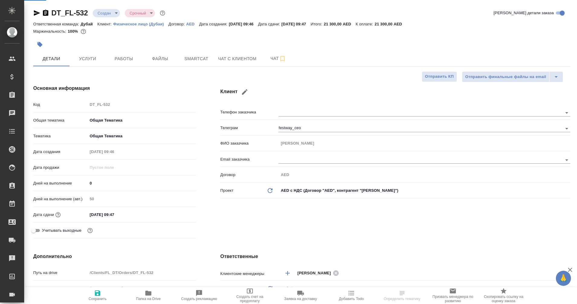
type textarea "x"
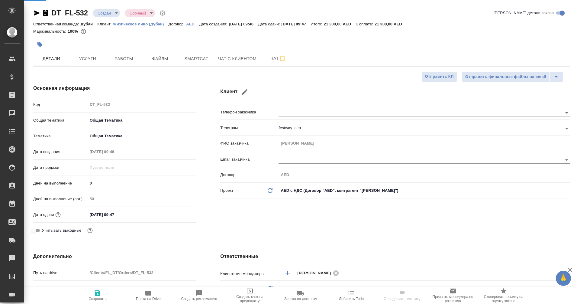
type textarea "x"
type input "[PERSON_NAME]"
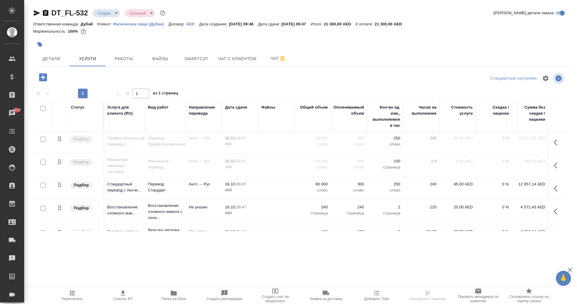
click at [43, 108] on input "checkbox" at bounding box center [43, 108] width 5 height 5
checkbox input "true"
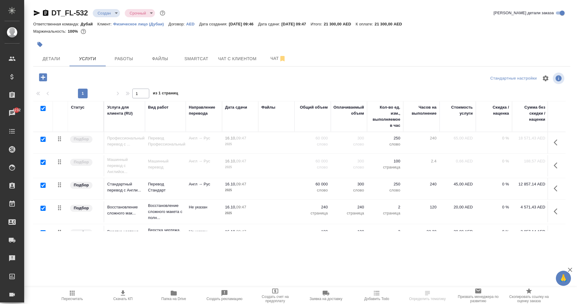
checkbox input "true"
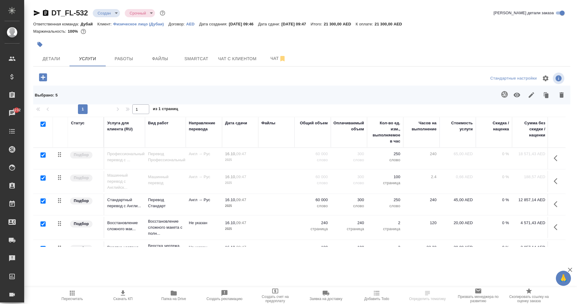
click at [561, 96] on icon "button" at bounding box center [562, 94] width 4 height 5
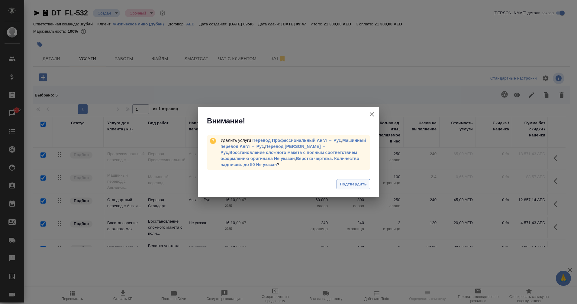
click at [360, 179] on button "Подтвердить" at bounding box center [354, 184] width 34 height 11
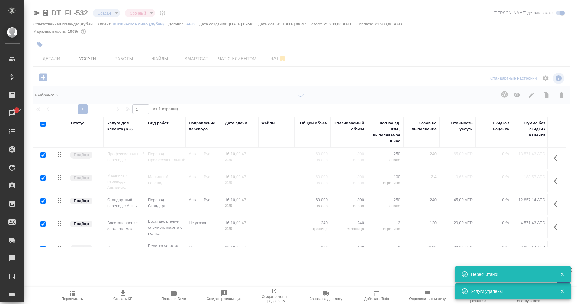
checkbox input "false"
